Goal: Navigation & Orientation: Find specific page/section

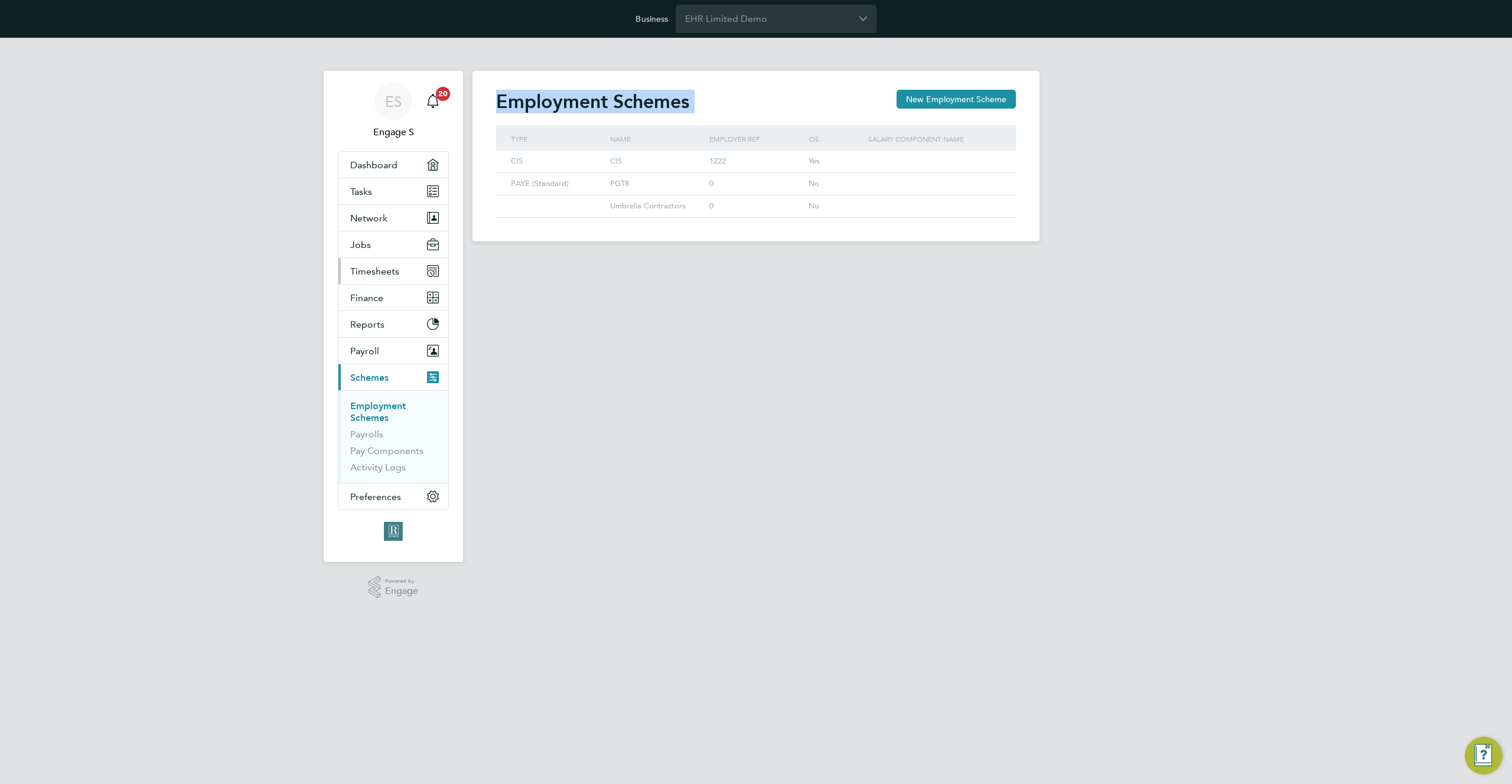
scroll to position [23, 99]
click at [379, 234] on button "Jobs" at bounding box center [393, 244] width 109 height 26
click at [384, 216] on span "Network" at bounding box center [369, 217] width 38 height 11
click at [399, 188] on link "Tasks" at bounding box center [393, 191] width 109 height 26
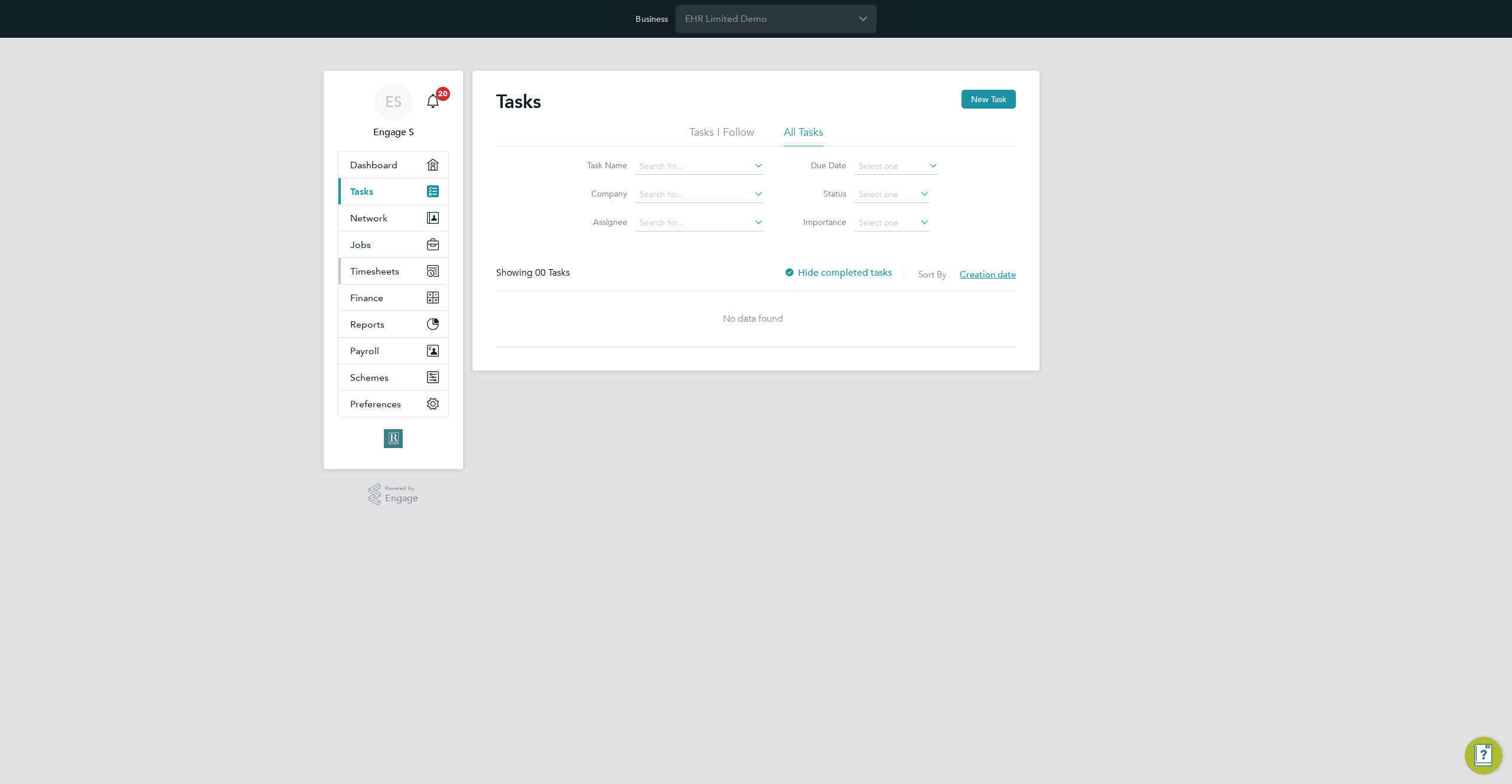
click at [388, 273] on span "Timesheets" at bounding box center [374, 271] width 49 height 11
click at [380, 246] on button "Jobs" at bounding box center [393, 244] width 109 height 26
click at [377, 288] on link "Vacancies" at bounding box center [371, 289] width 42 height 11
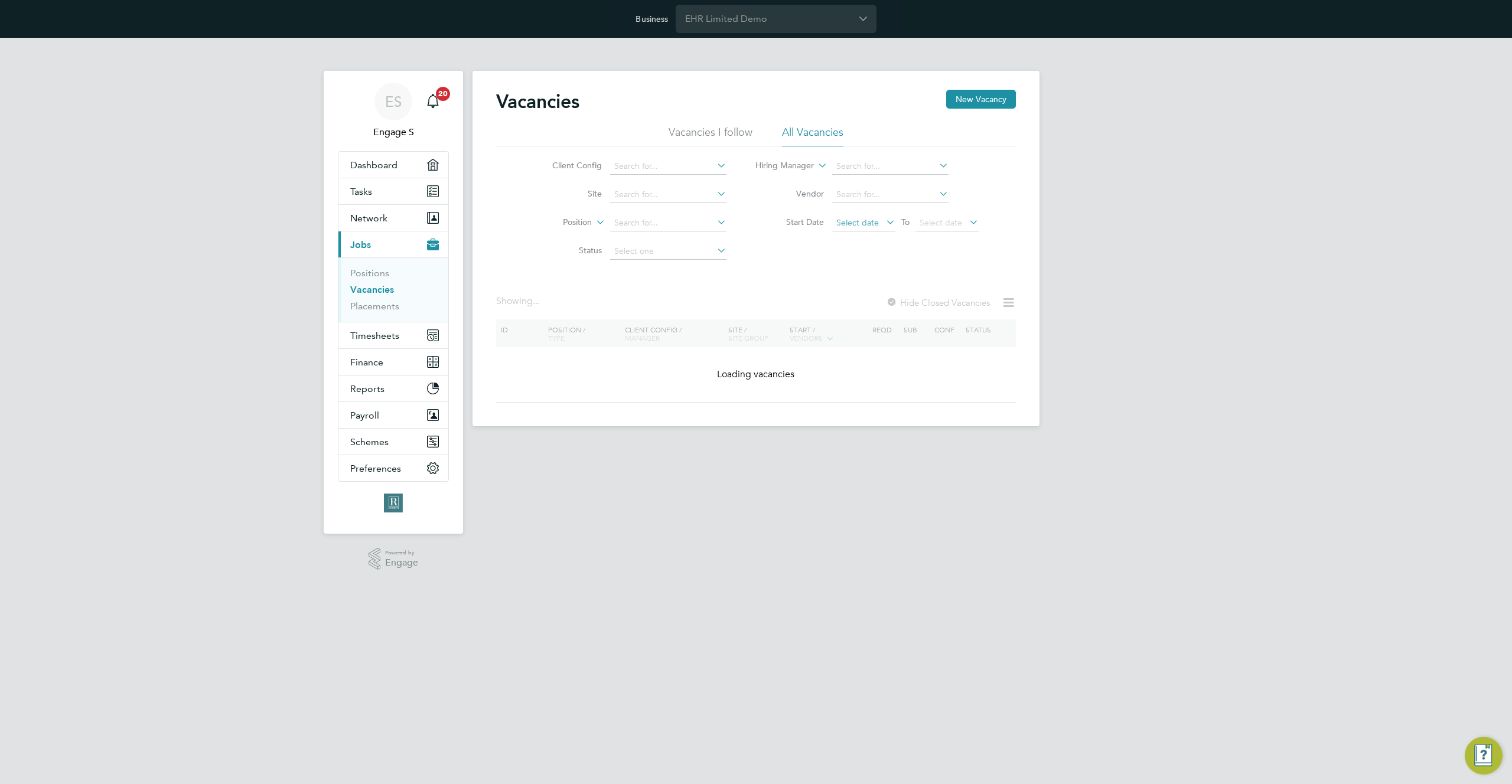
click at [867, 223] on span "Select date" at bounding box center [858, 222] width 43 height 11
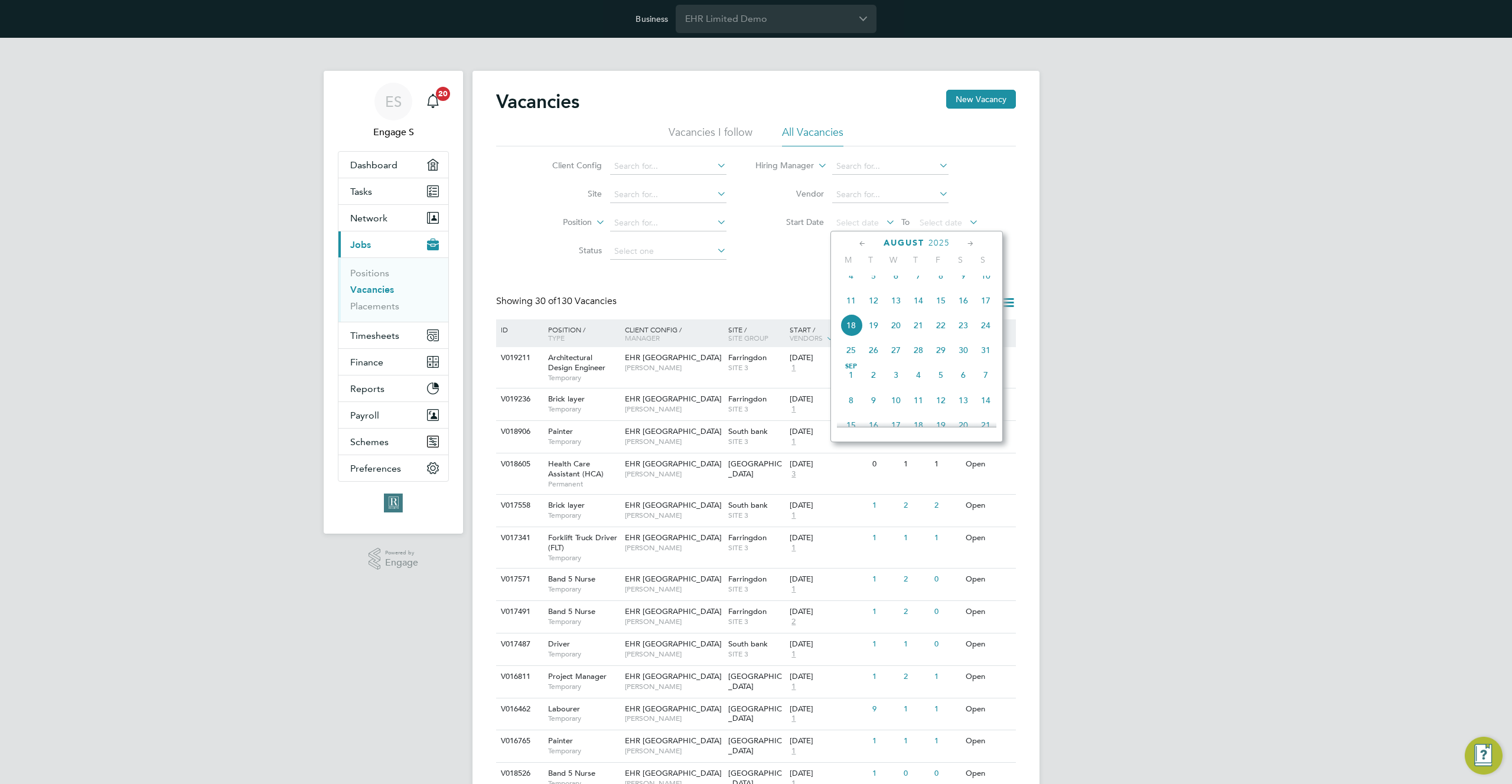
click at [853, 284] on span "4" at bounding box center [851, 276] width 23 height 23
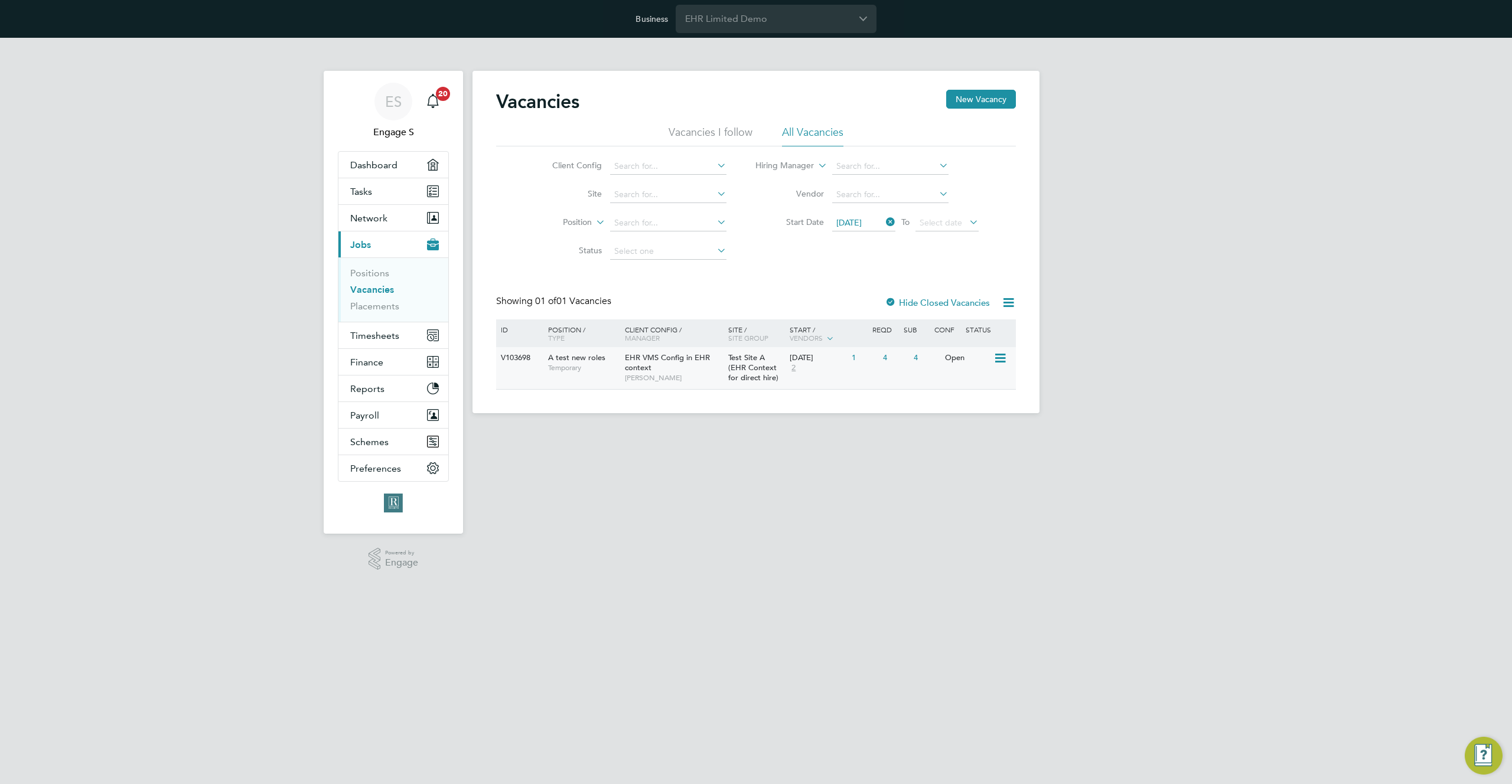
click at [670, 362] on span "EHR VMS Config in EHR context" at bounding box center [668, 363] width 85 height 20
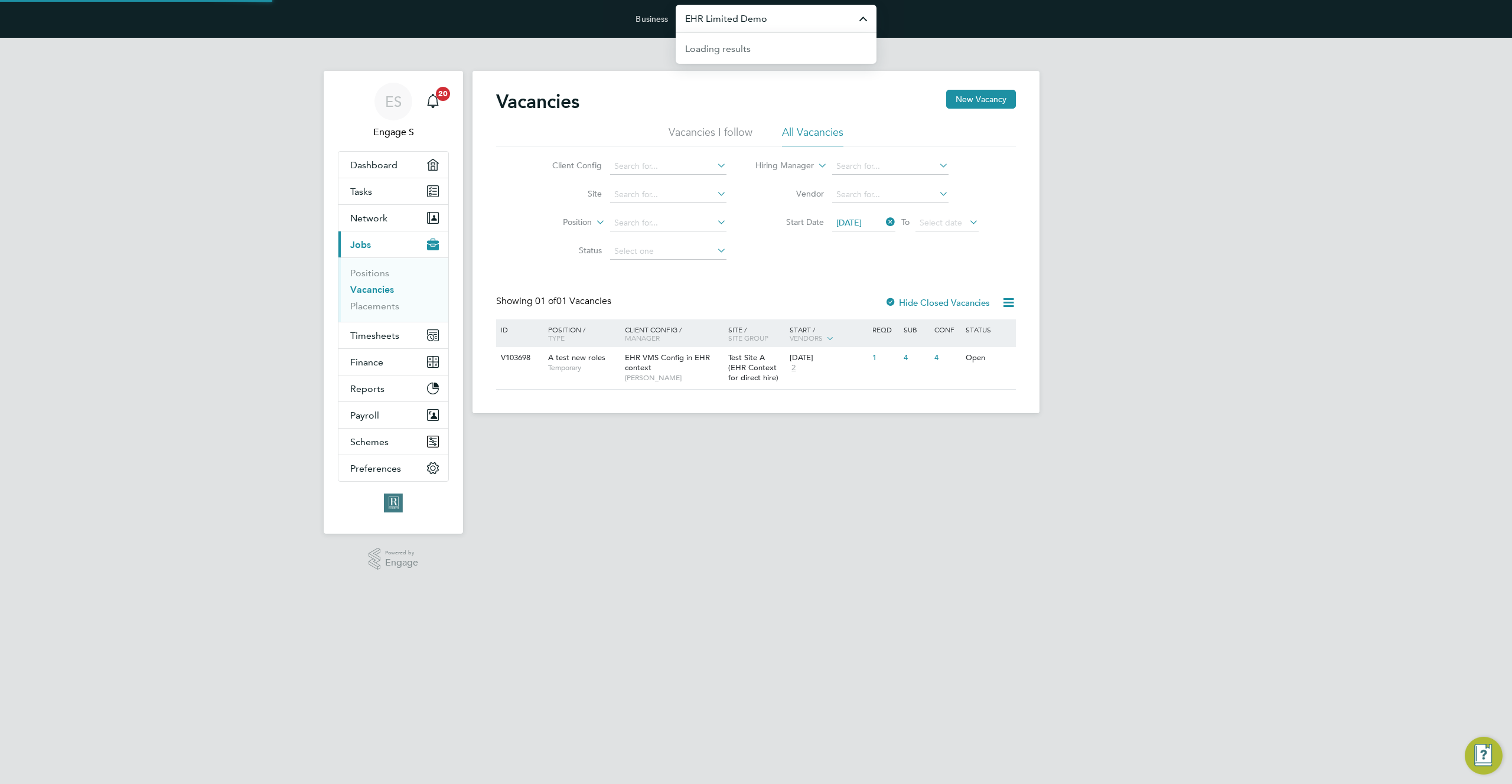
click at [728, 16] on input "EHR Limited Demo" at bounding box center [776, 18] width 201 height 28
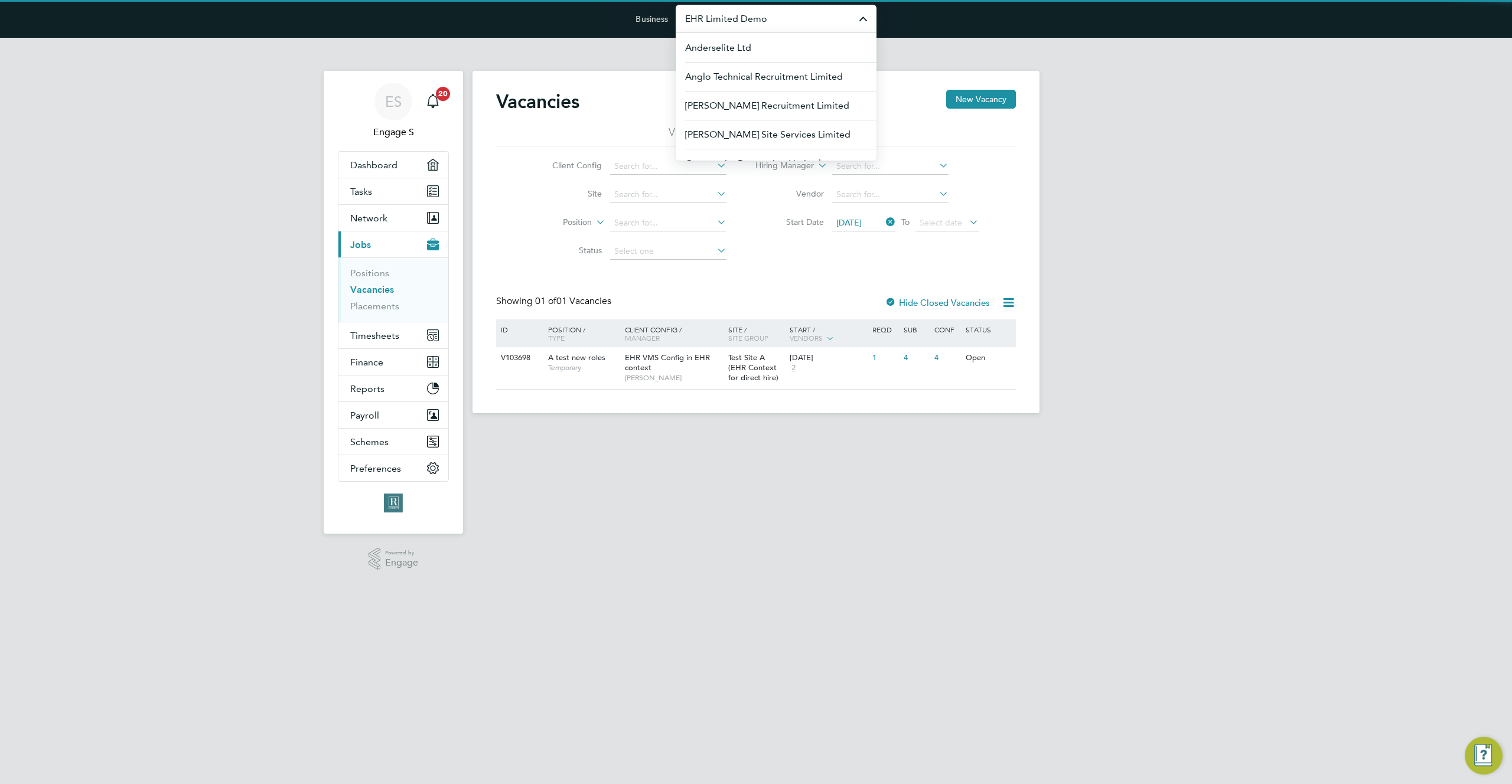
click at [728, 16] on input "EHR Limited Demo" at bounding box center [776, 18] width 201 height 28
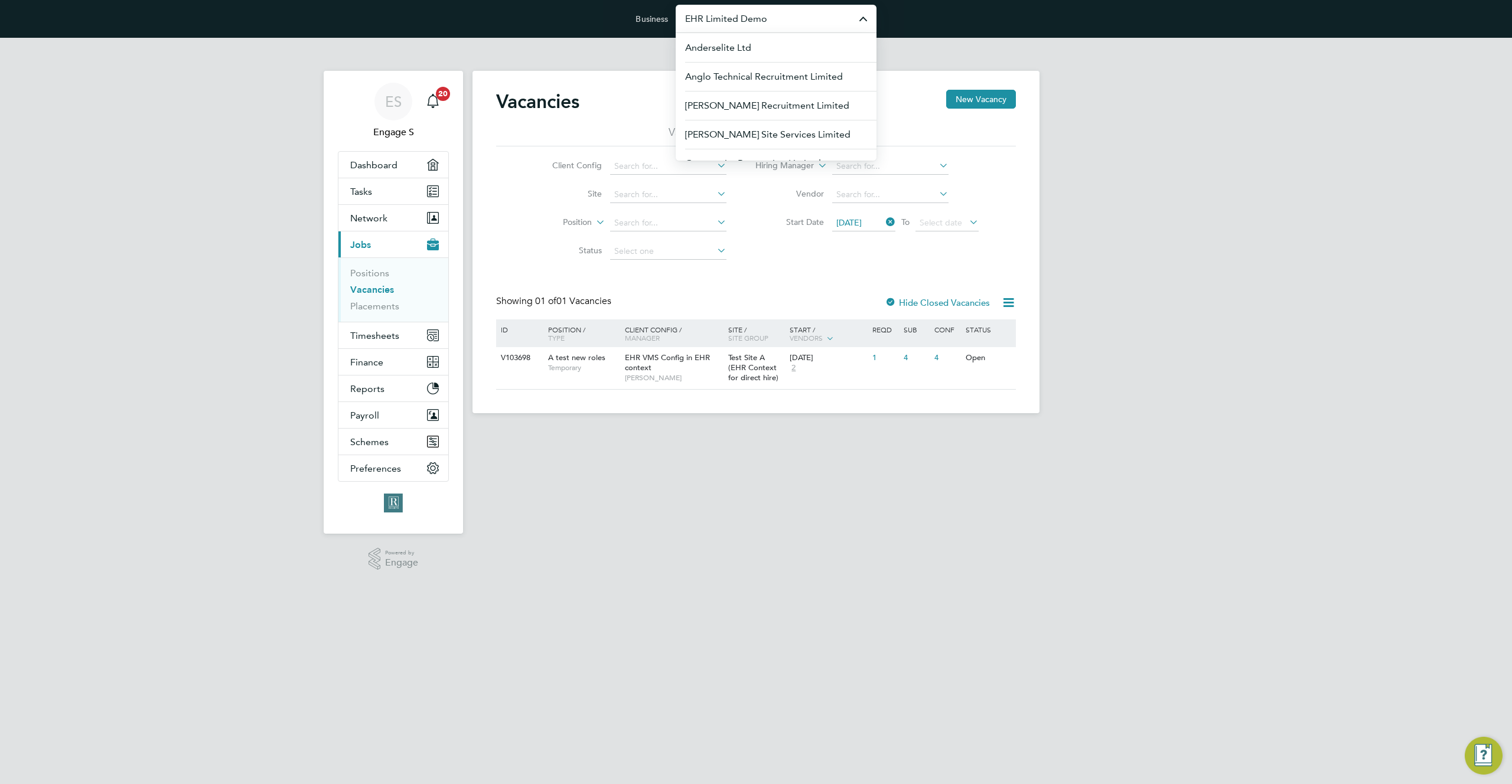
click at [728, 16] on input "EHR Limited Demo" at bounding box center [776, 18] width 201 height 28
click at [374, 355] on button "Finance" at bounding box center [393, 362] width 109 height 26
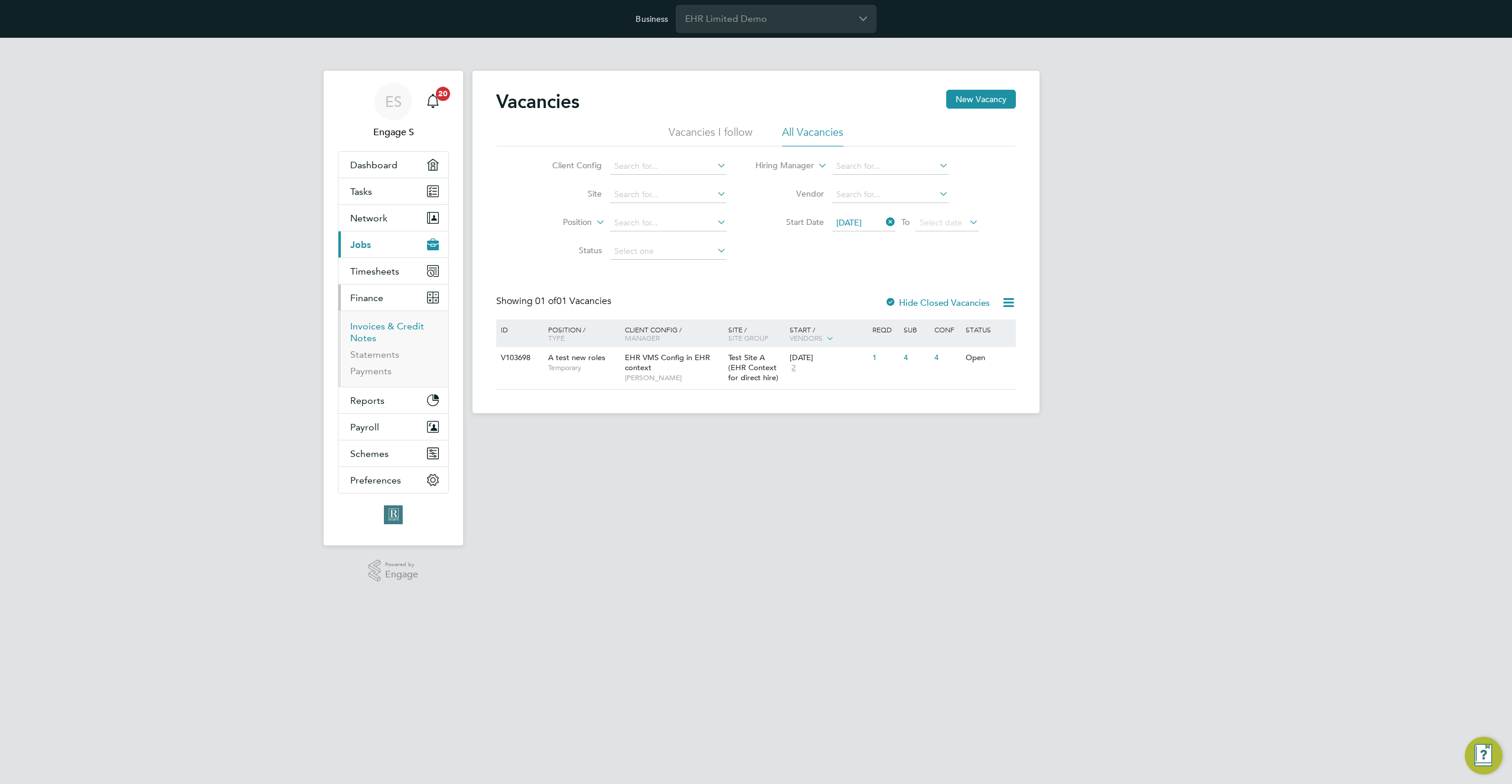
click at [374, 333] on link "Invoices & Credit Notes" at bounding box center [387, 333] width 74 height 23
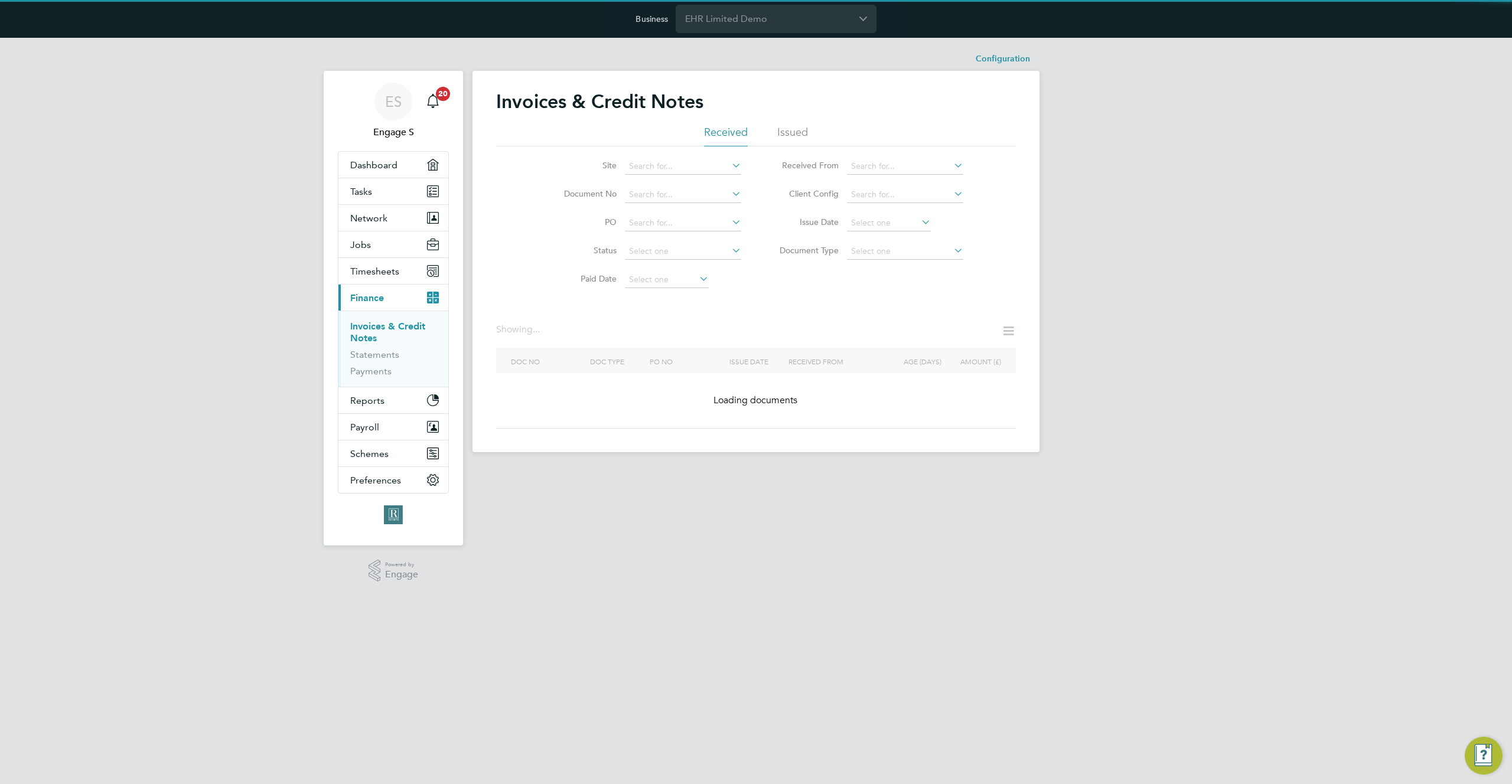
click at [368, 364] on li "Statements" at bounding box center [395, 358] width 89 height 17
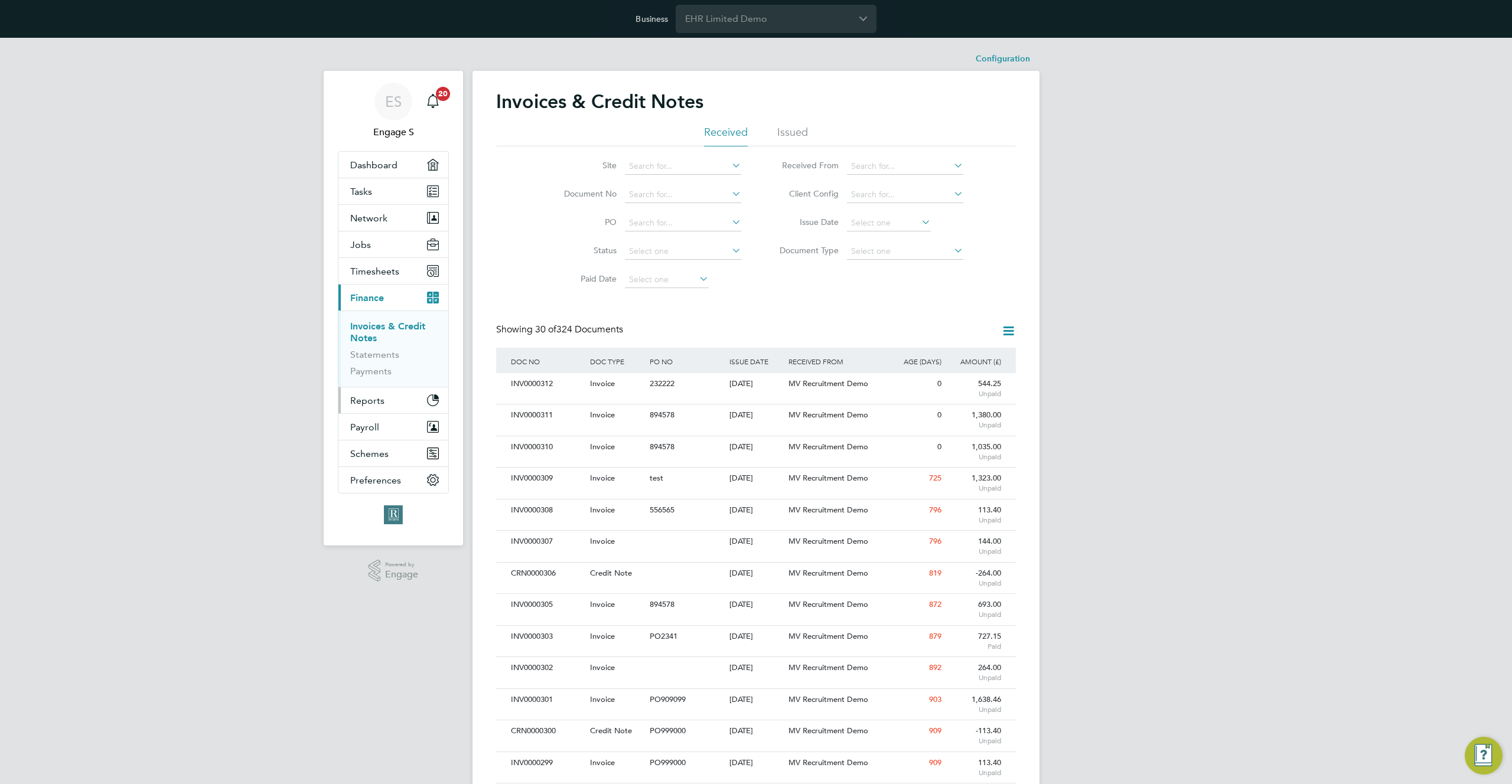
click at [374, 405] on span "Reports" at bounding box center [367, 400] width 34 height 11
click at [377, 398] on span "Payroll" at bounding box center [364, 399] width 29 height 11
click at [382, 448] on button "Schemes" at bounding box center [393, 441] width 109 height 26
click at [376, 414] on link "Employment Schemes" at bounding box center [378, 412] width 55 height 23
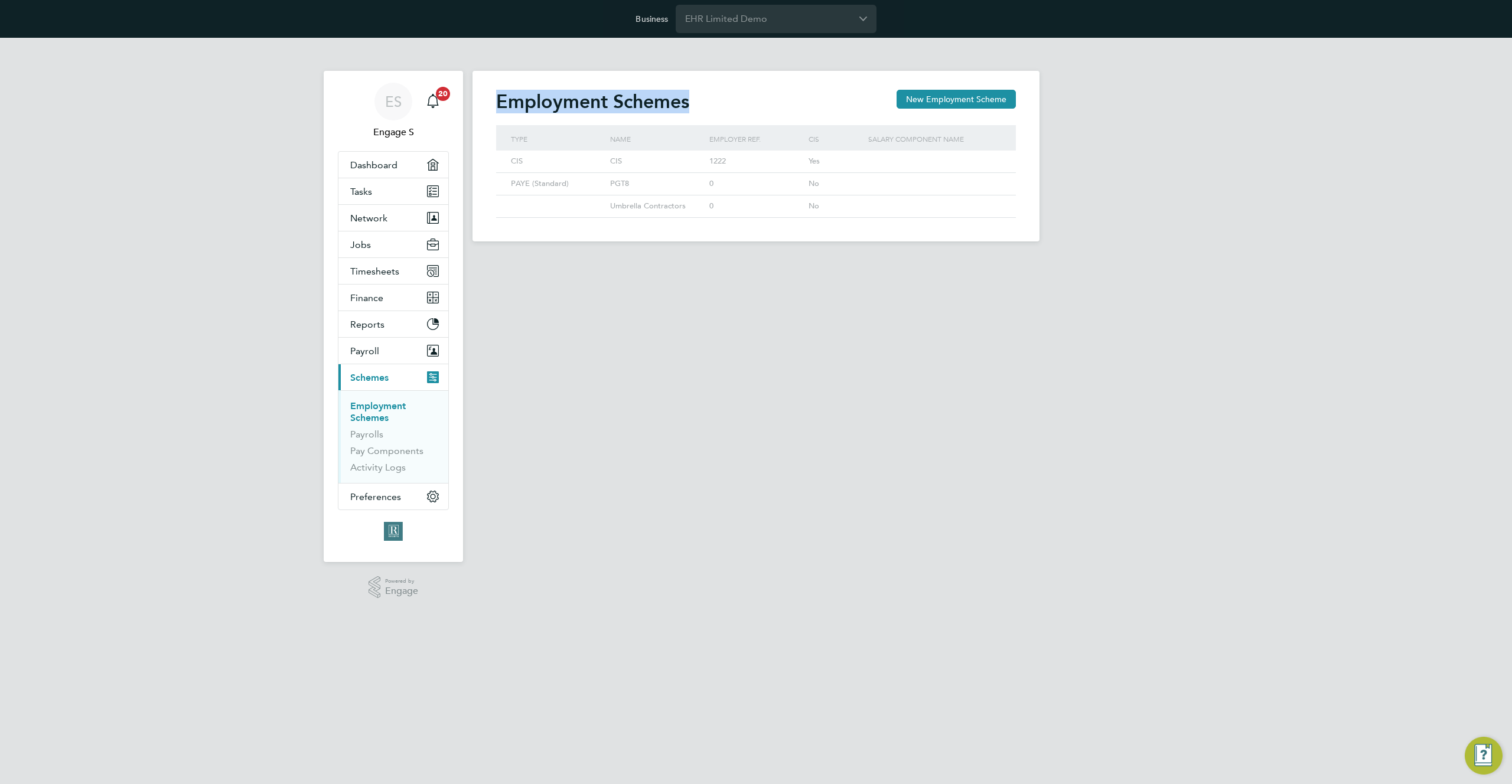
drag, startPoint x: 731, startPoint y: 104, endPoint x: 492, endPoint y: 96, distance: 239.1
click at [492, 96] on div "Employment Schemes New Employment Scheme Type Name Employer ref. CIS Salary com…" at bounding box center [756, 156] width 567 height 171
copy h2 "Employment Schemes"
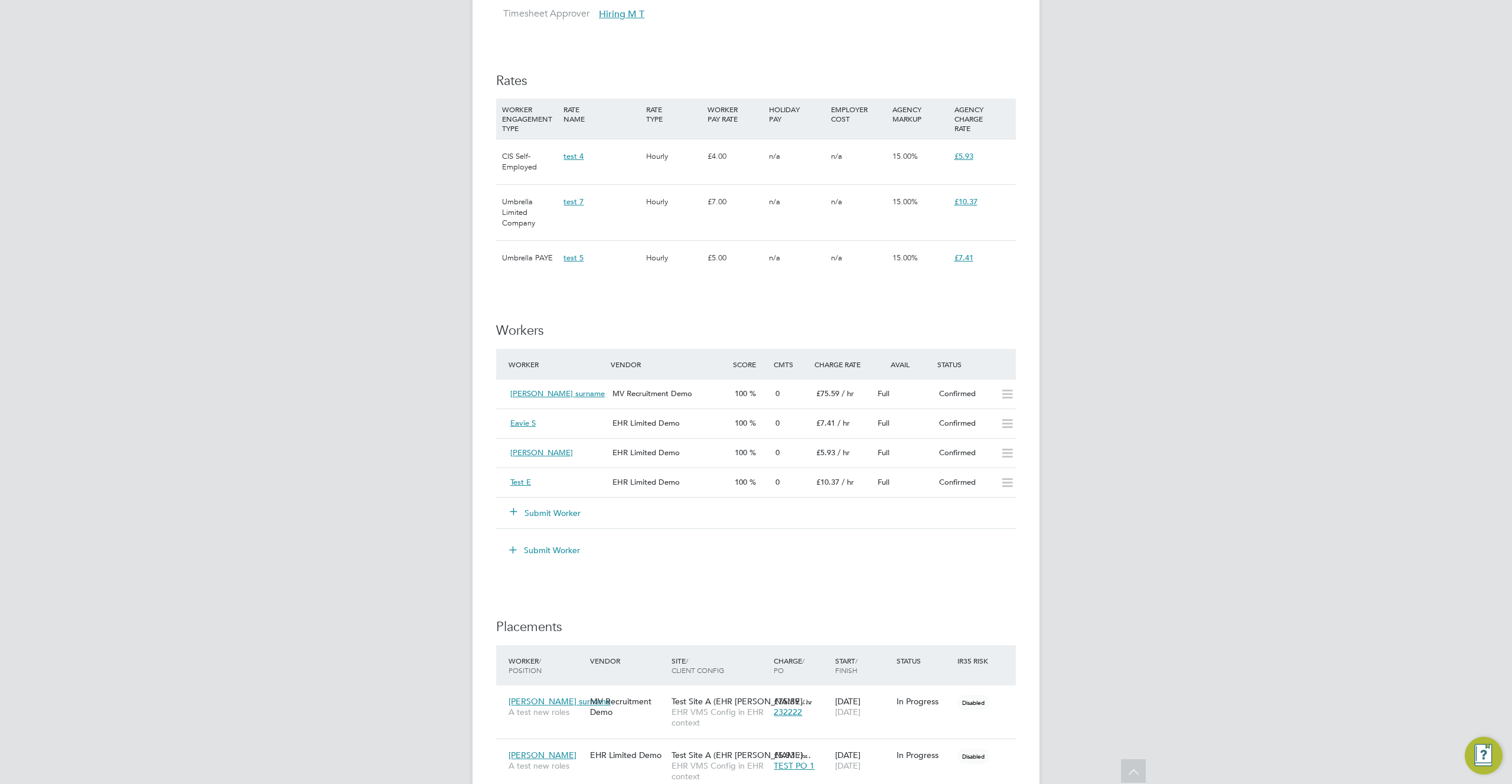
click at [570, 518] on button "Submit Worker" at bounding box center [546, 513] width 71 height 12
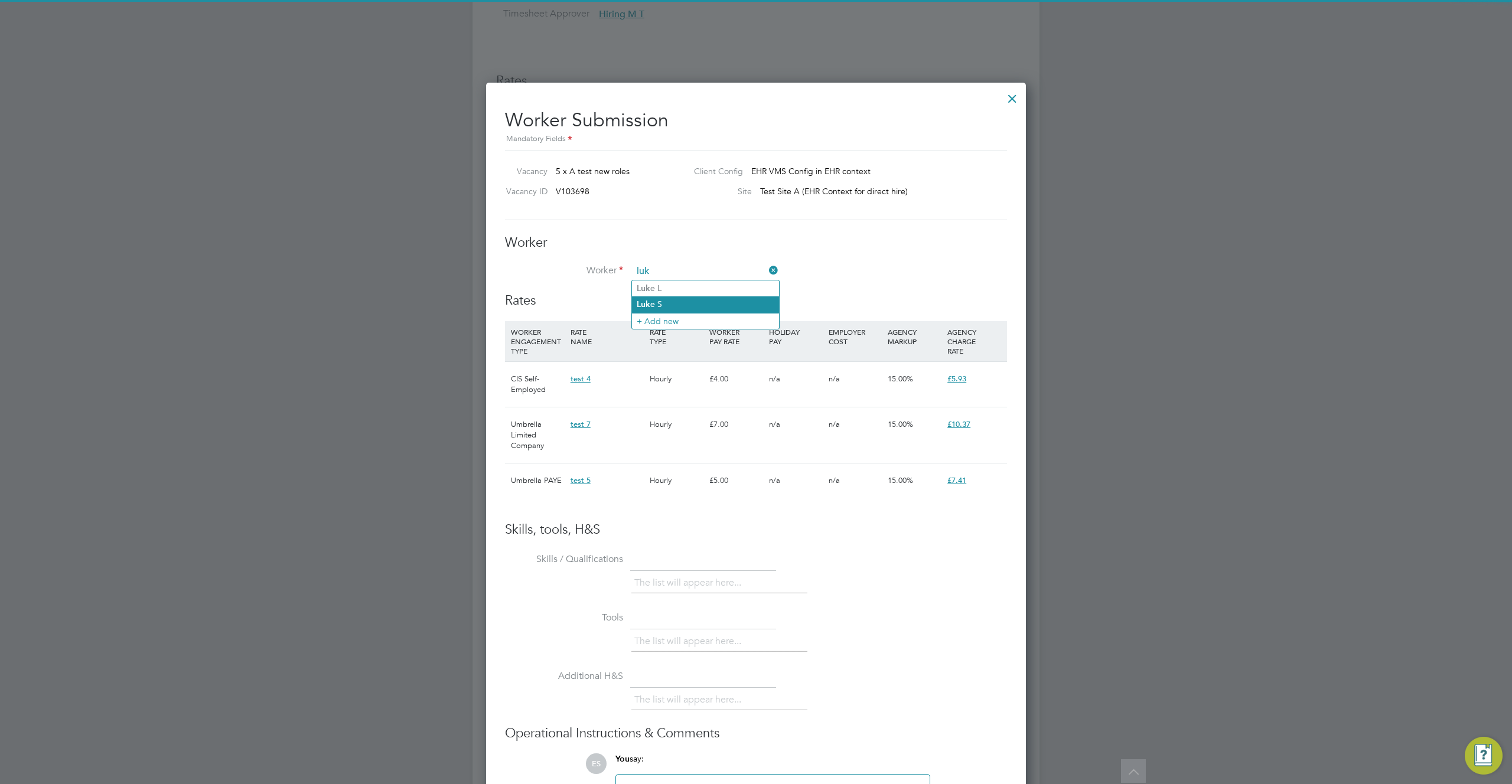
click at [684, 301] on li "Luk e S" at bounding box center [705, 304] width 147 height 16
type input "Luke S"
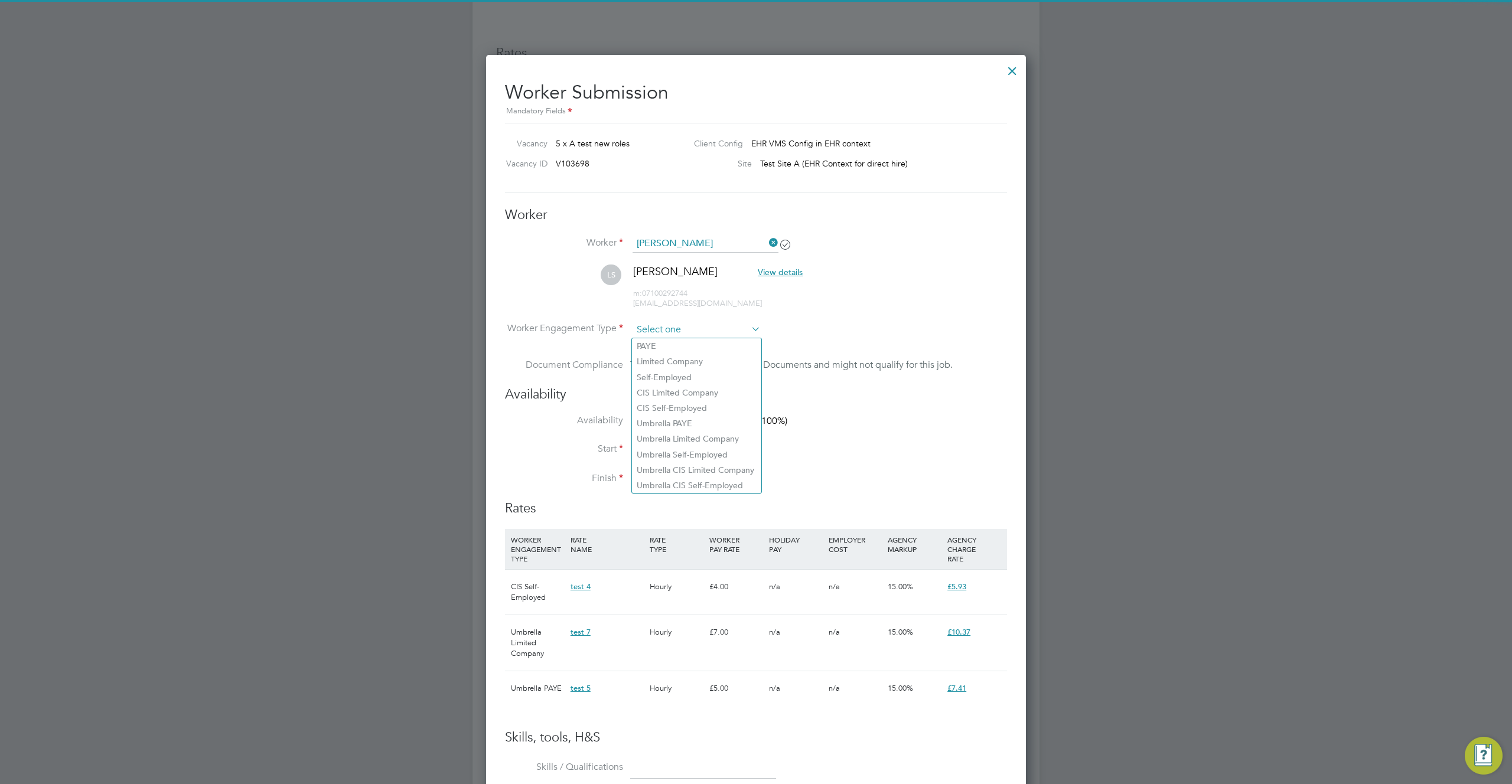
click at [700, 329] on input at bounding box center [696, 329] width 128 height 18
